Goal: Contribute content: Contribute content

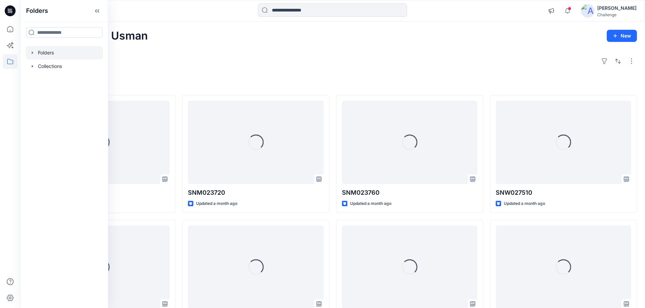
click at [30, 53] on icon "button" at bounding box center [32, 52] width 5 height 5
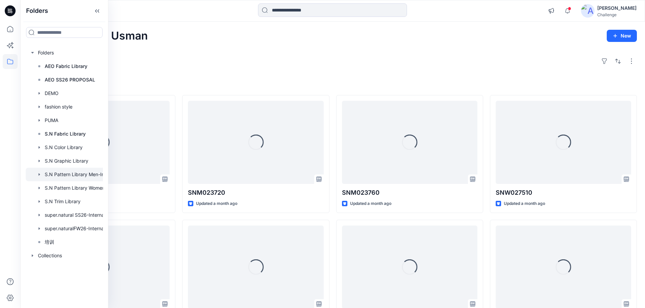
click at [70, 177] on div at bounding box center [73, 175] width 95 height 14
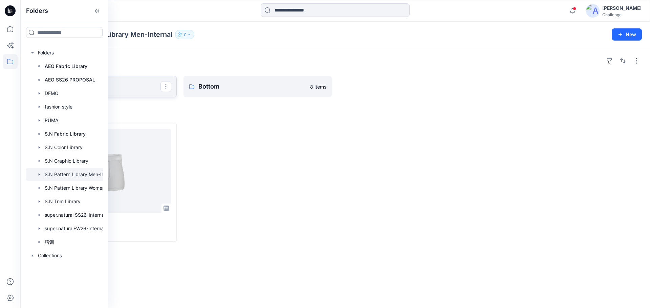
click at [136, 90] on p "Top" at bounding box center [101, 86] width 117 height 9
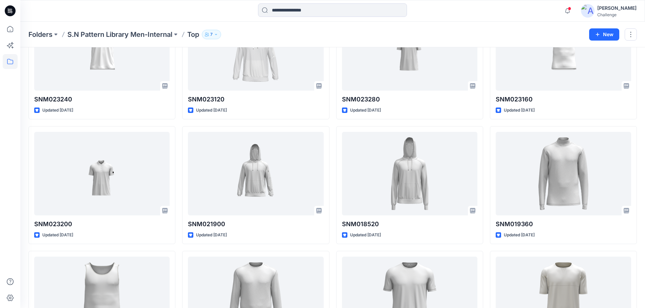
scroll to position [67, 0]
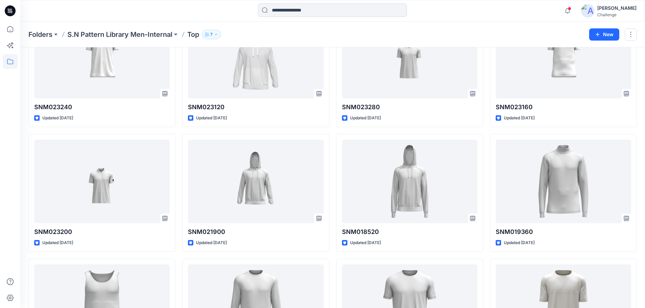
click at [218, 34] on icon "button" at bounding box center [216, 34] width 4 height 4
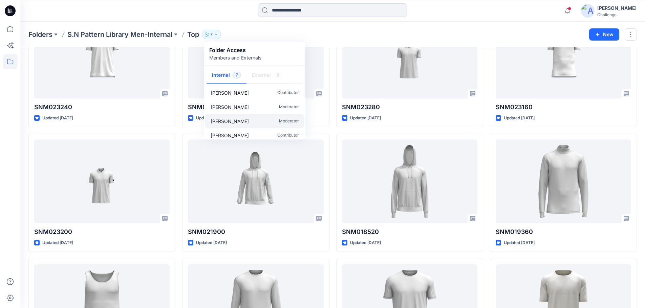
scroll to position [49, 0]
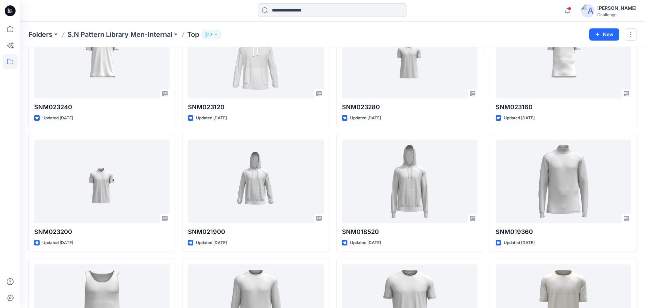
click at [98, 13] on div at bounding box center [98, 10] width 156 height 15
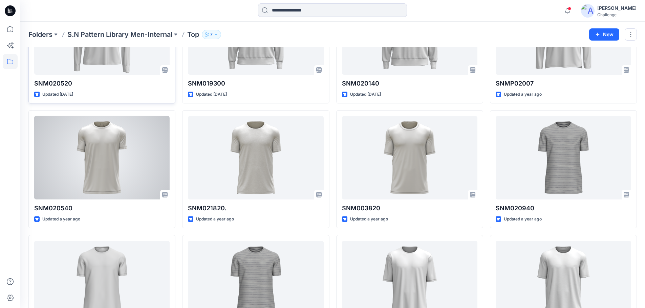
scroll to position [715, 0]
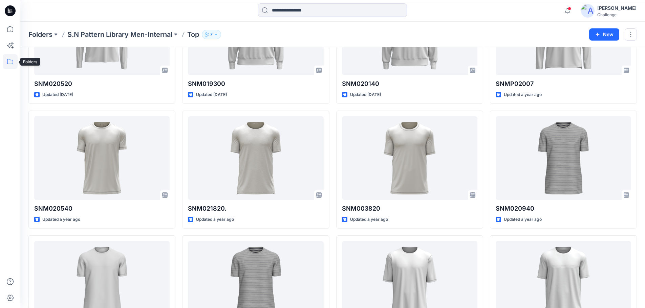
click at [7, 61] on icon at bounding box center [10, 61] width 15 height 15
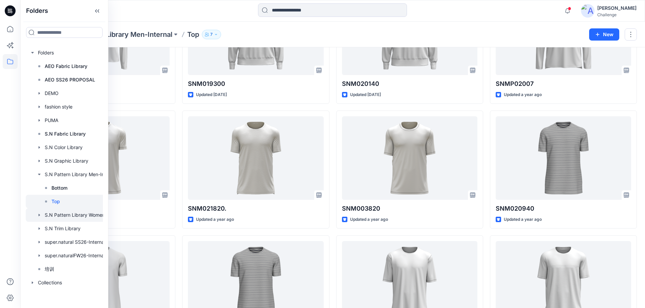
click at [85, 213] on div at bounding box center [73, 215] width 95 height 14
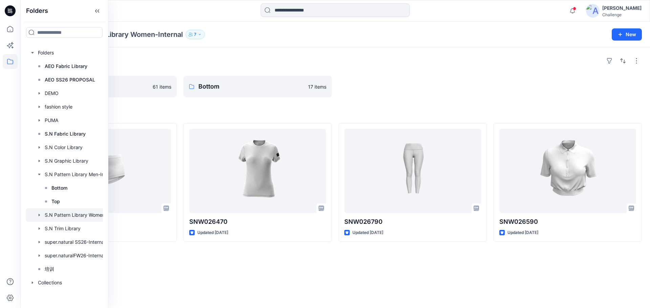
drag, startPoint x: 287, startPoint y: 61, endPoint x: 281, endPoint y: 59, distance: 6.2
click at [287, 61] on div "Folders" at bounding box center [334, 60] width 613 height 11
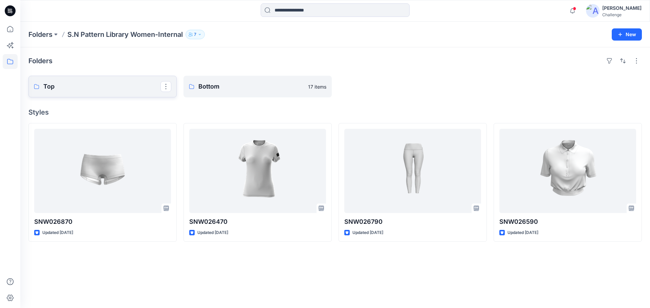
click at [103, 85] on p "Top" at bounding box center [101, 86] width 117 height 9
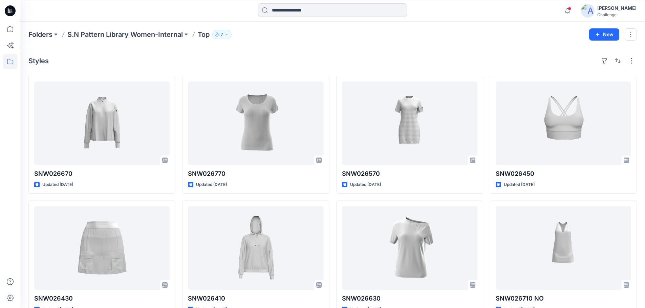
click at [186, 65] on div "Styles" at bounding box center [332, 60] width 608 height 11
drag, startPoint x: 27, startPoint y: 61, endPoint x: 55, endPoint y: 66, distance: 28.2
click at [55, 66] on div "Styles SNW026670 Updated [DATE] SNW026430 Updated [DATE] SNW026750 Updated [DAT…" at bounding box center [332, 261] width 624 height 429
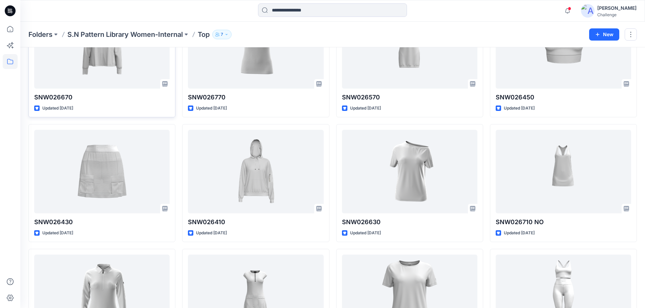
scroll to position [4, 0]
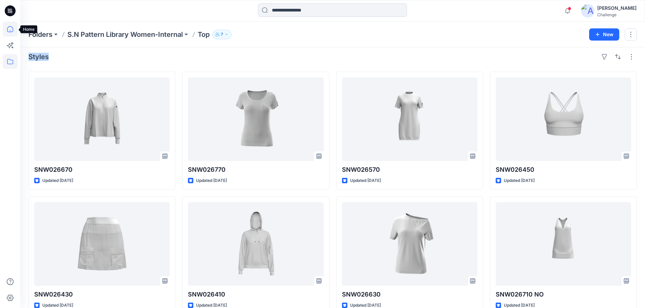
click at [11, 30] on icon at bounding box center [10, 29] width 15 height 15
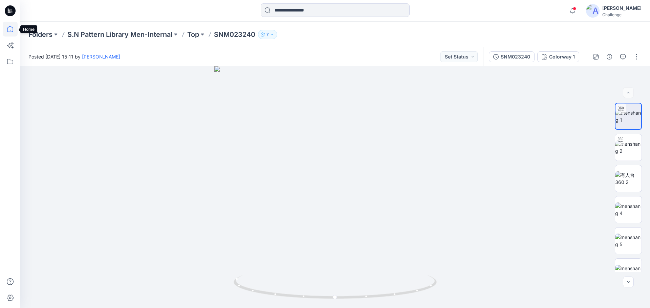
click at [10, 31] on icon at bounding box center [10, 29] width 15 height 15
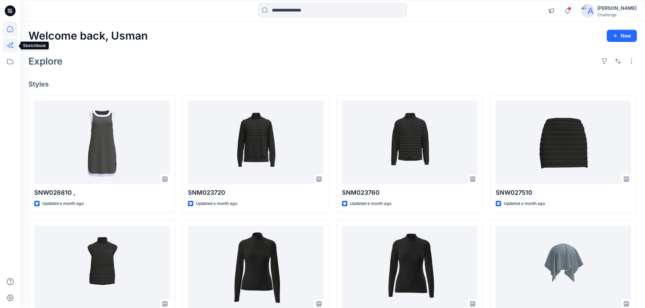
click at [8, 46] on icon at bounding box center [10, 45] width 15 height 15
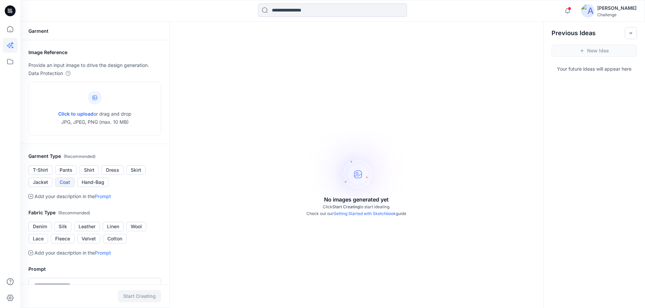
click at [65, 182] on button "Coat" at bounding box center [64, 182] width 19 height 9
click at [66, 185] on button "Coat" at bounding box center [64, 182] width 19 height 9
click at [66, 183] on button "Coat" at bounding box center [64, 182] width 19 height 9
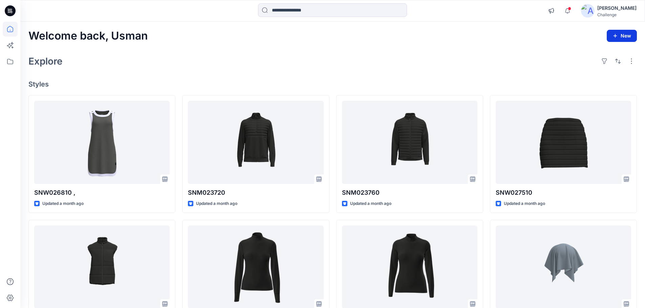
click at [625, 39] on button "New" at bounding box center [621, 36] width 30 height 12
click at [593, 55] on p "New Style" at bounding box center [600, 53] width 23 height 8
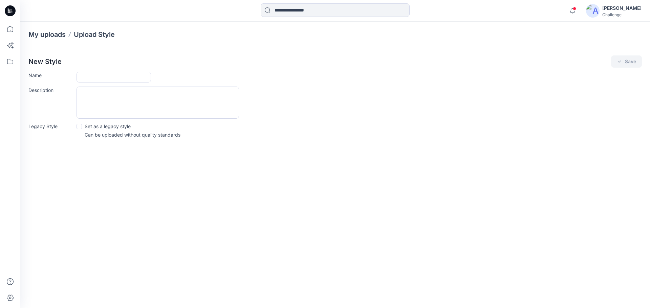
click at [11, 7] on icon at bounding box center [10, 10] width 11 height 11
